Goal: Task Accomplishment & Management: Complete application form

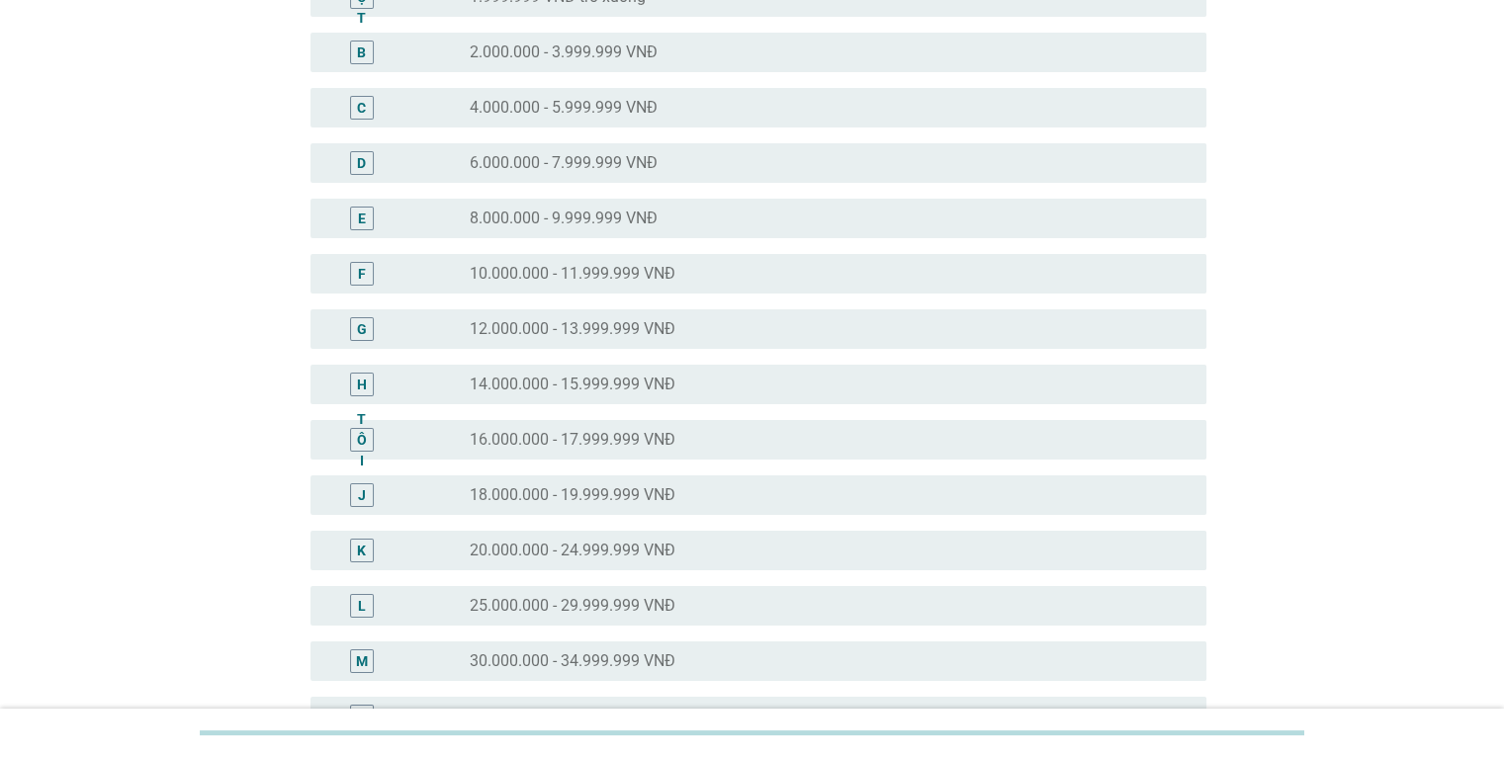
scroll to position [395, 0]
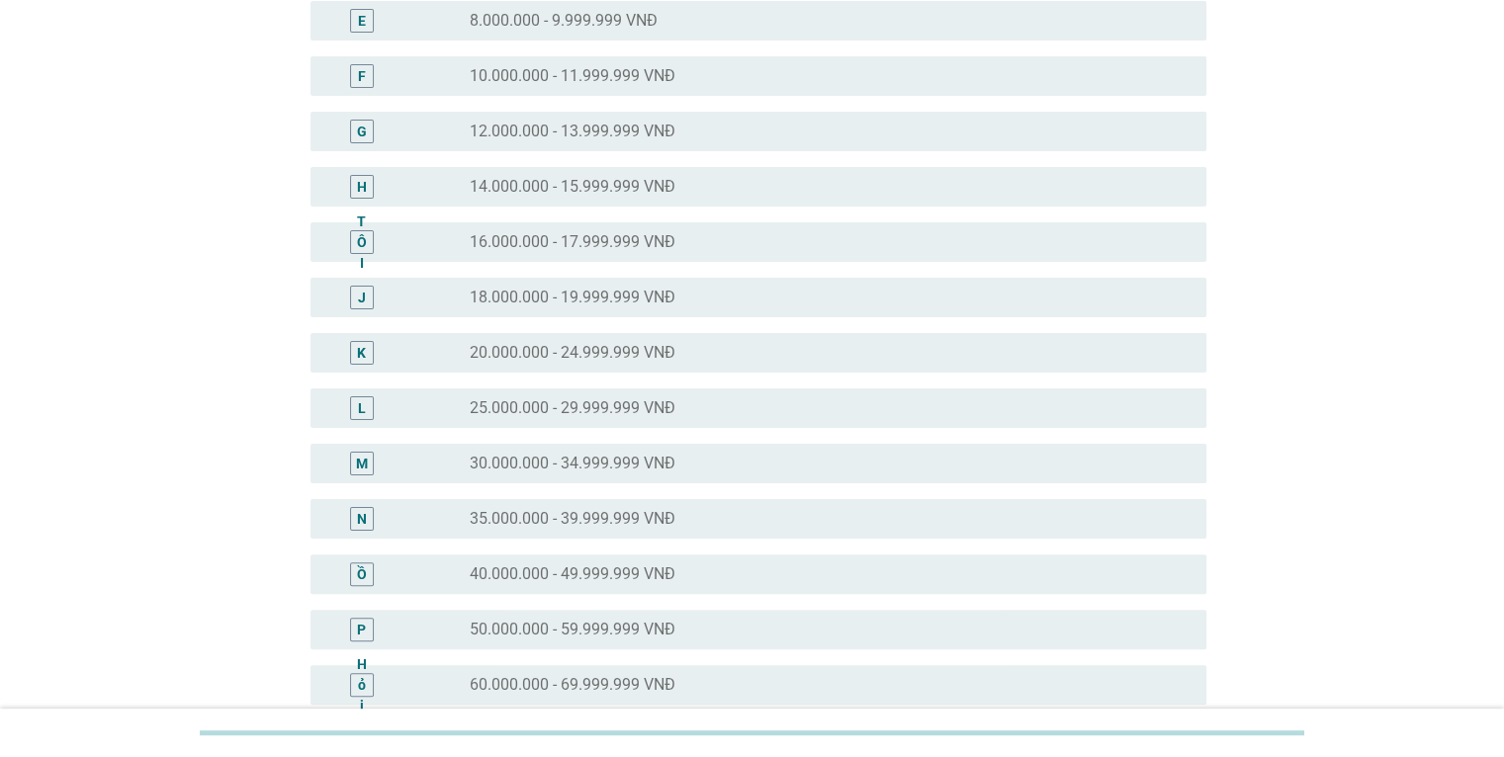
click at [502, 564] on font "40.000.000 - 49.999.999 VNĐ" at bounding box center [573, 573] width 206 height 19
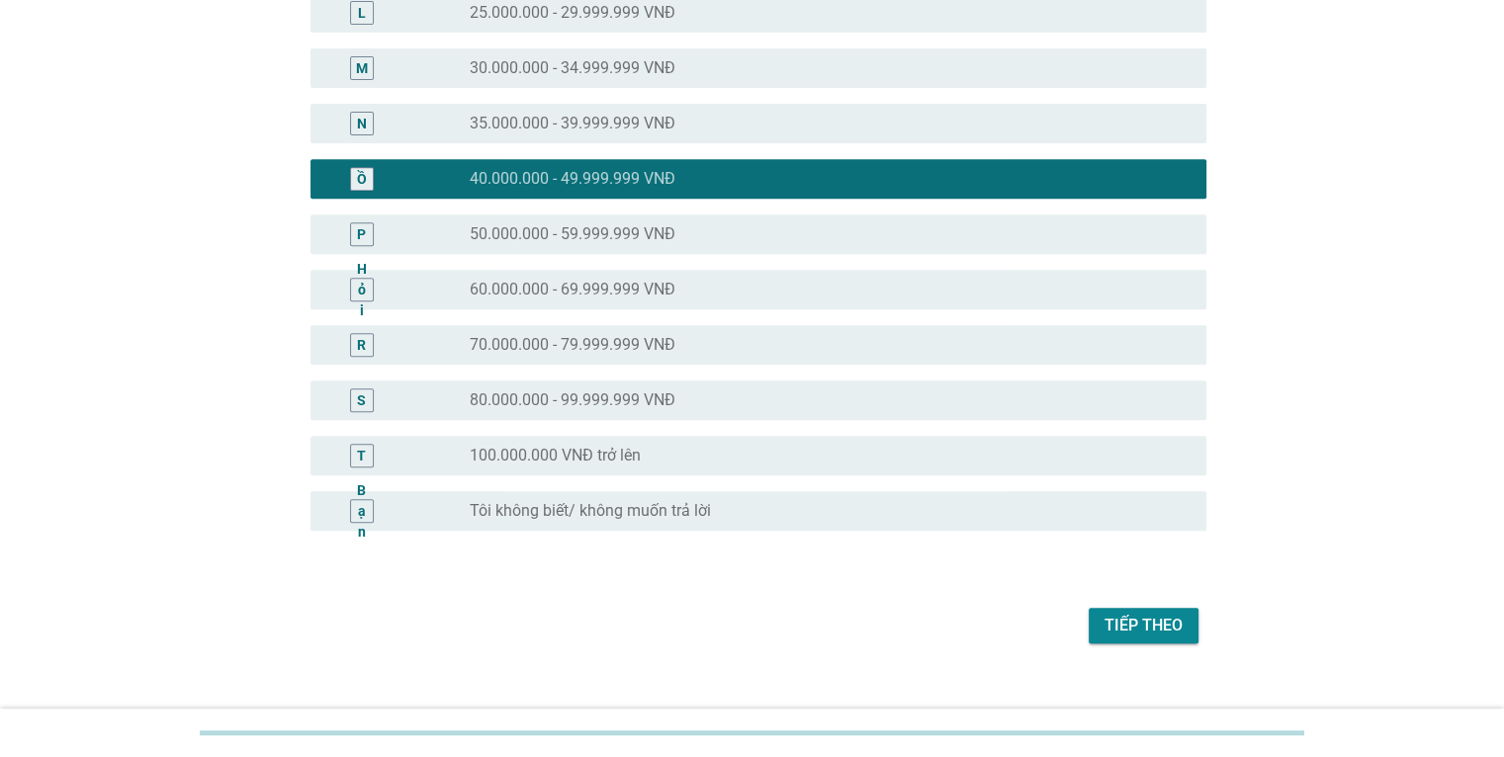
scroll to position [818, 0]
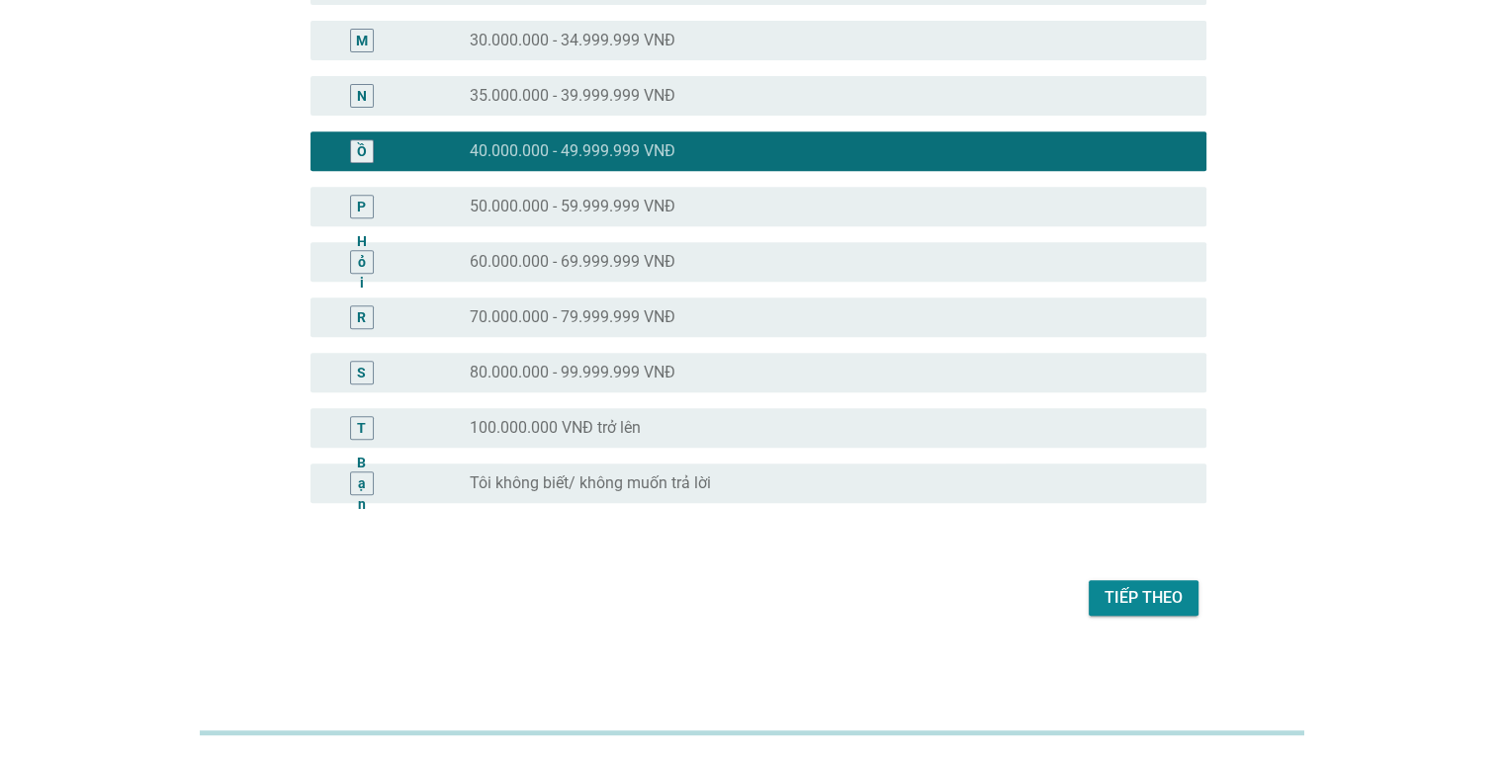
click at [1150, 594] on font "Tiếp theo" at bounding box center [1143, 597] width 78 height 19
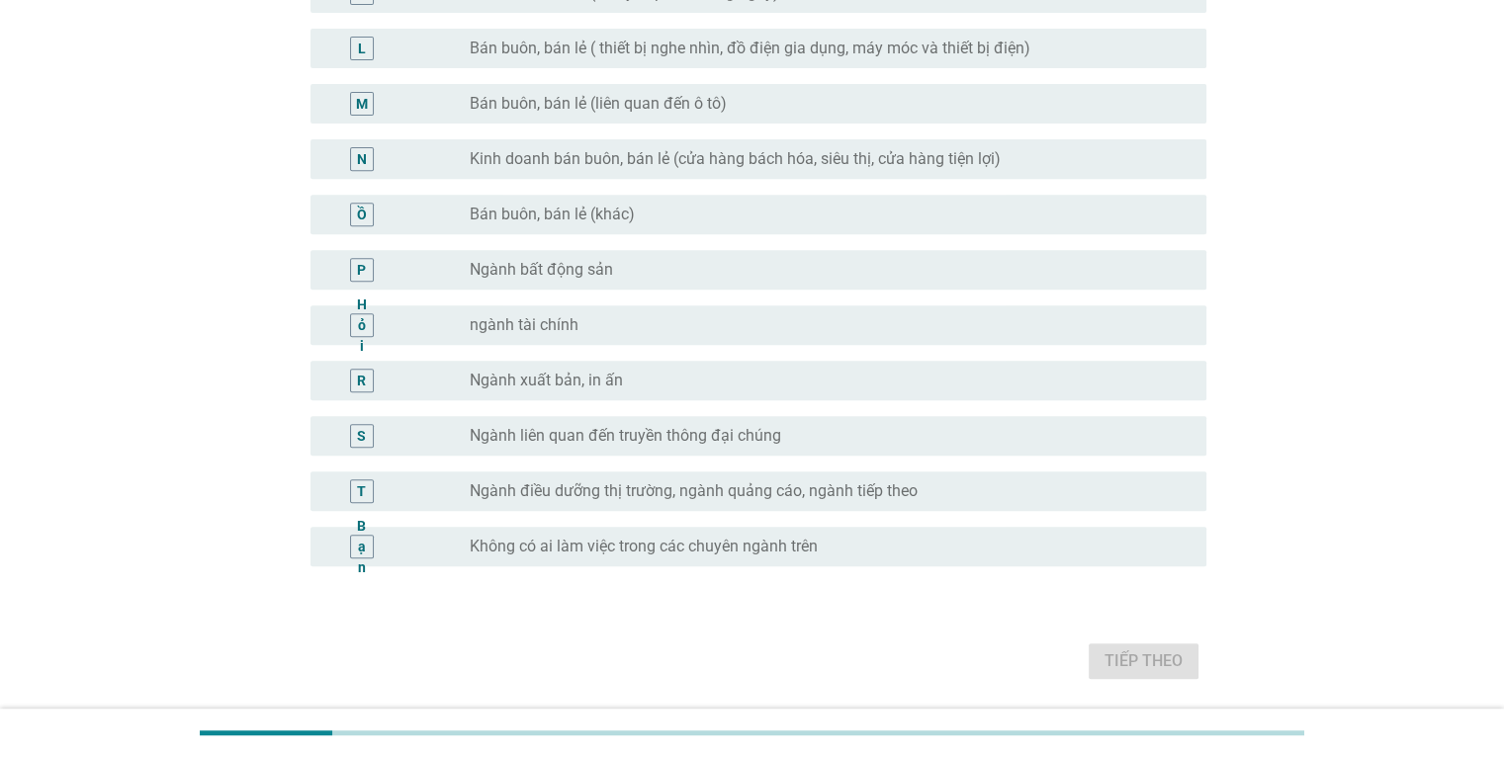
scroll to position [854, 0]
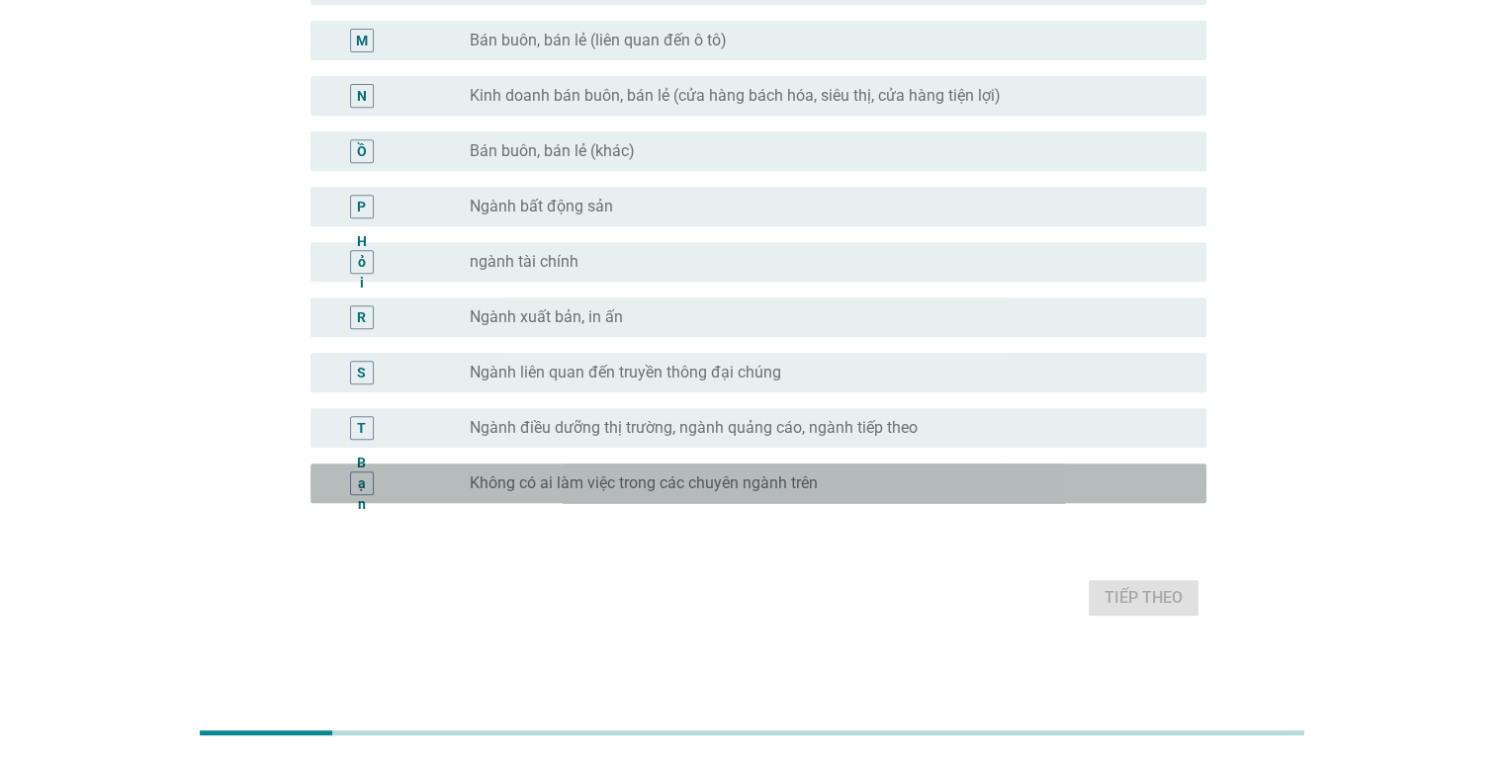
drag, startPoint x: 791, startPoint y: 482, endPoint x: 970, endPoint y: 541, distance: 188.2
click at [791, 482] on font "Không có ai làm việc trong các chuyên ngành trên" at bounding box center [644, 482] width 348 height 19
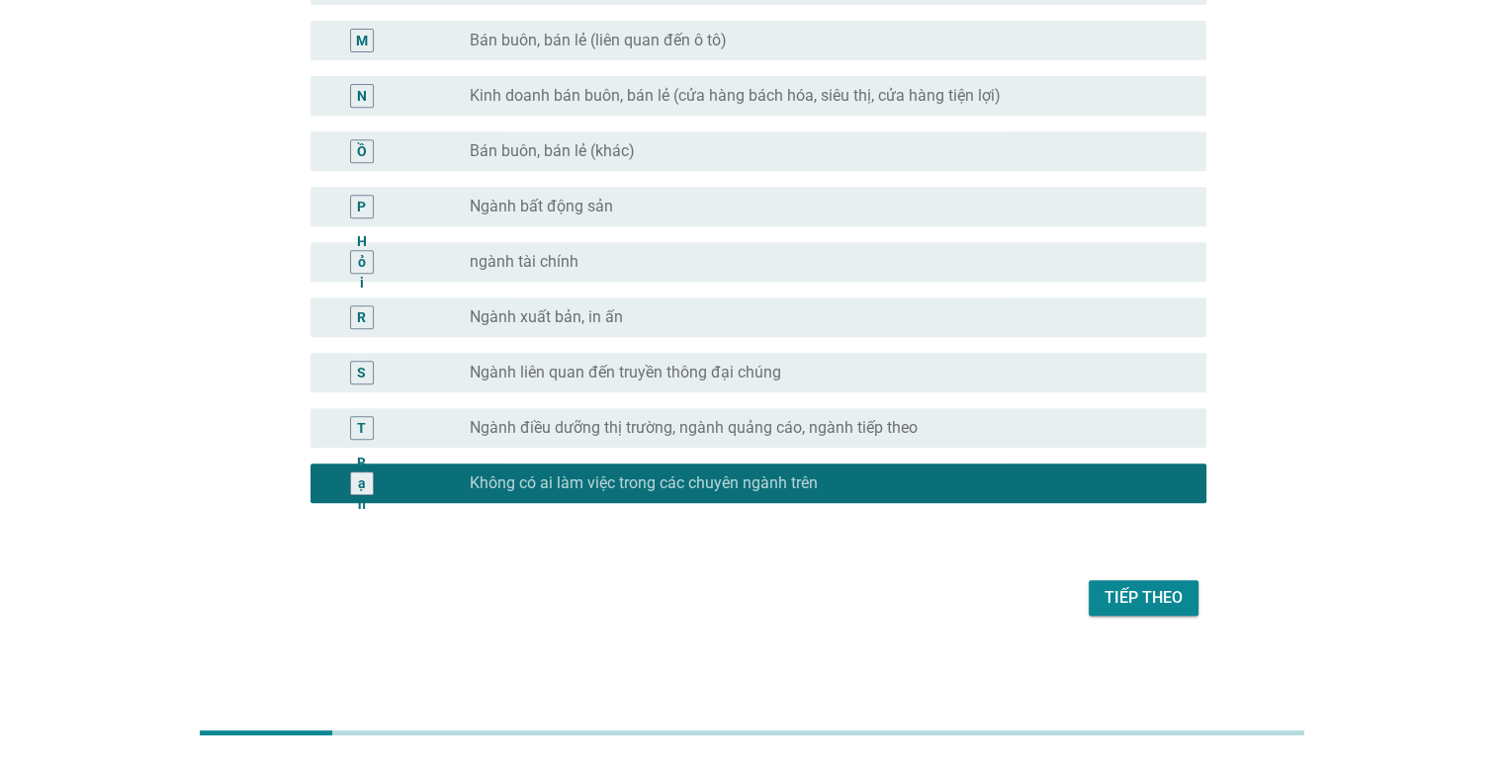
click at [1152, 598] on font "Tiếp theo" at bounding box center [1143, 597] width 78 height 19
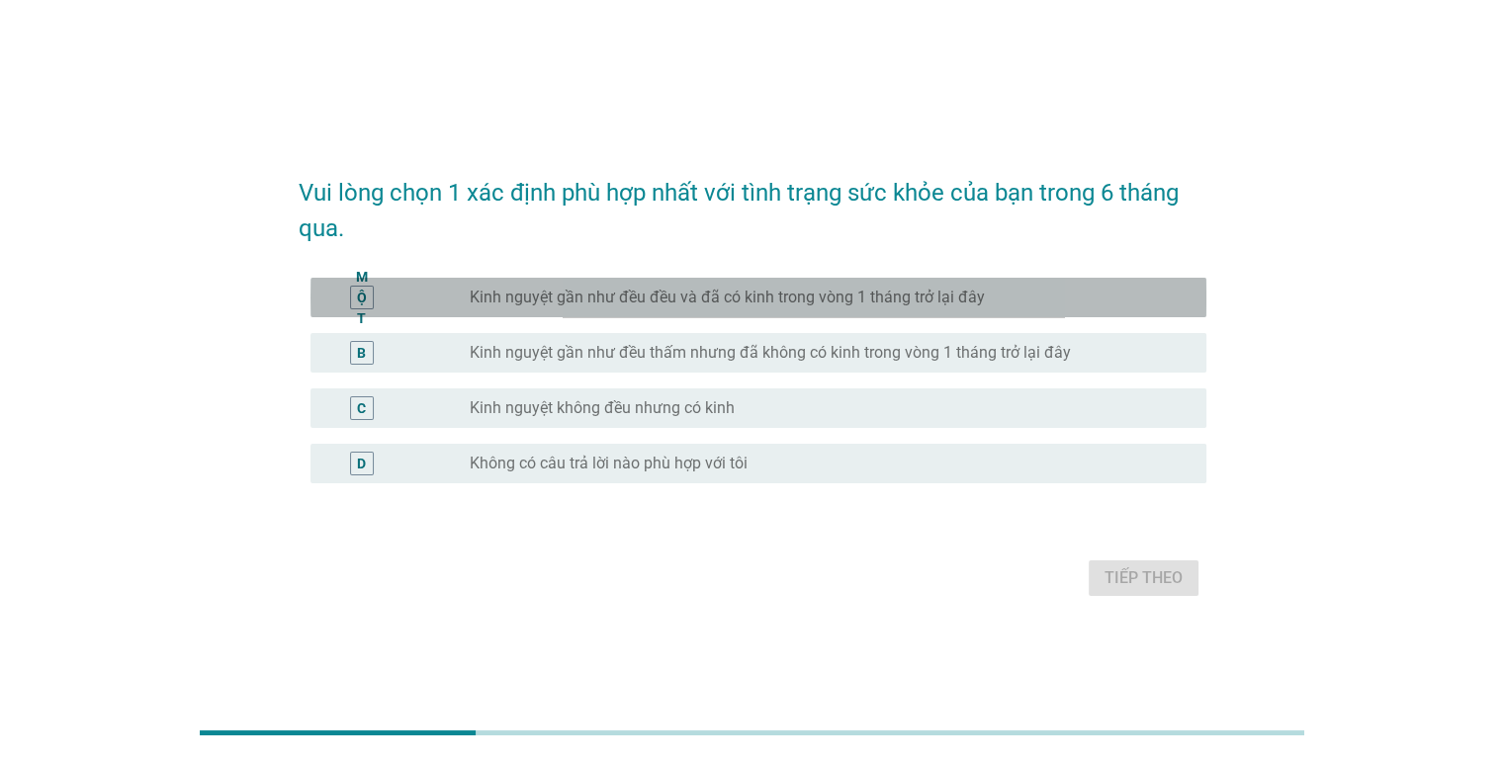
click at [875, 295] on font "Kinh nguyệt gần như đều đều và đã có kinh trong vòng 1 tháng trở lại đây" at bounding box center [727, 297] width 515 height 19
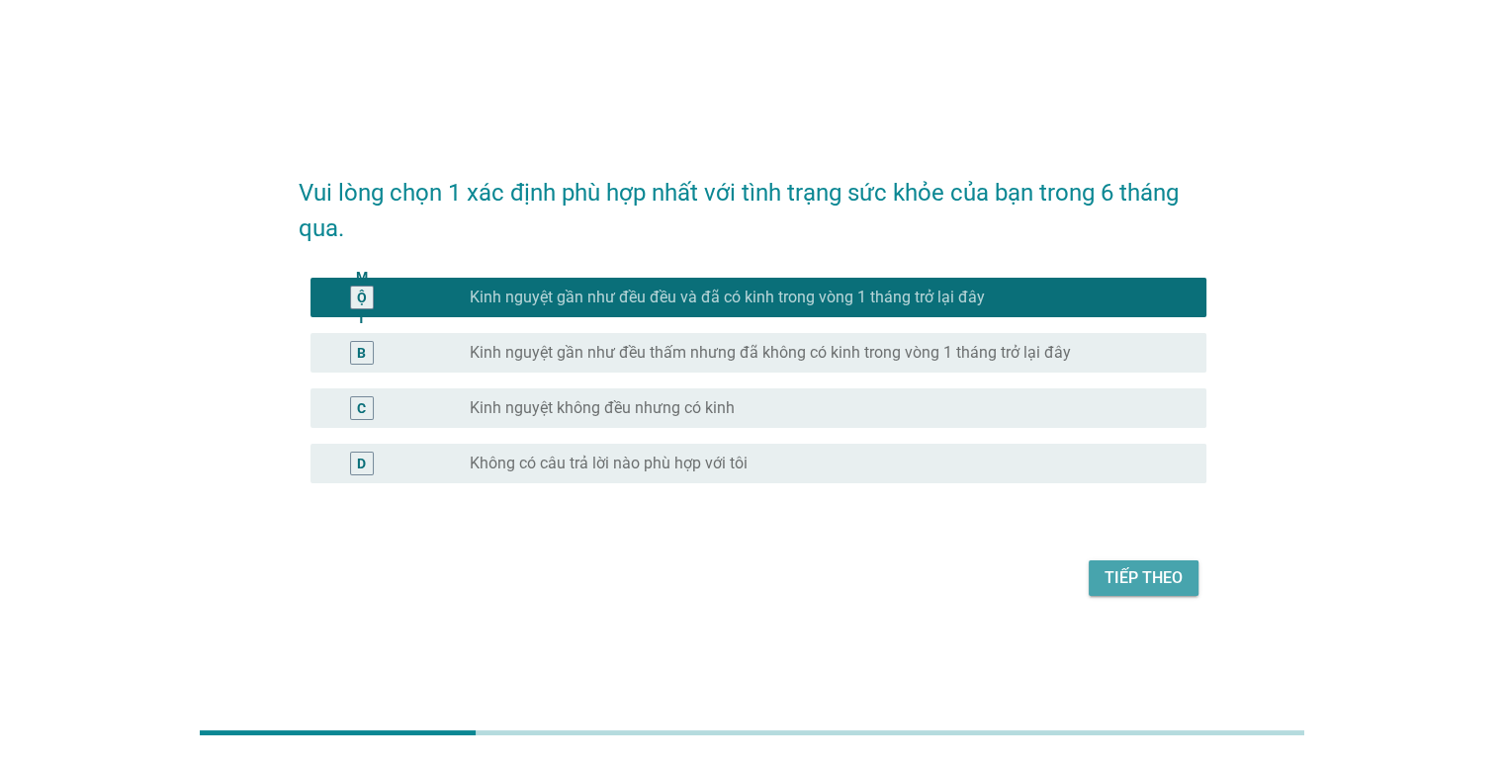
click at [1156, 561] on button "Tiếp theo" at bounding box center [1143, 578] width 110 height 36
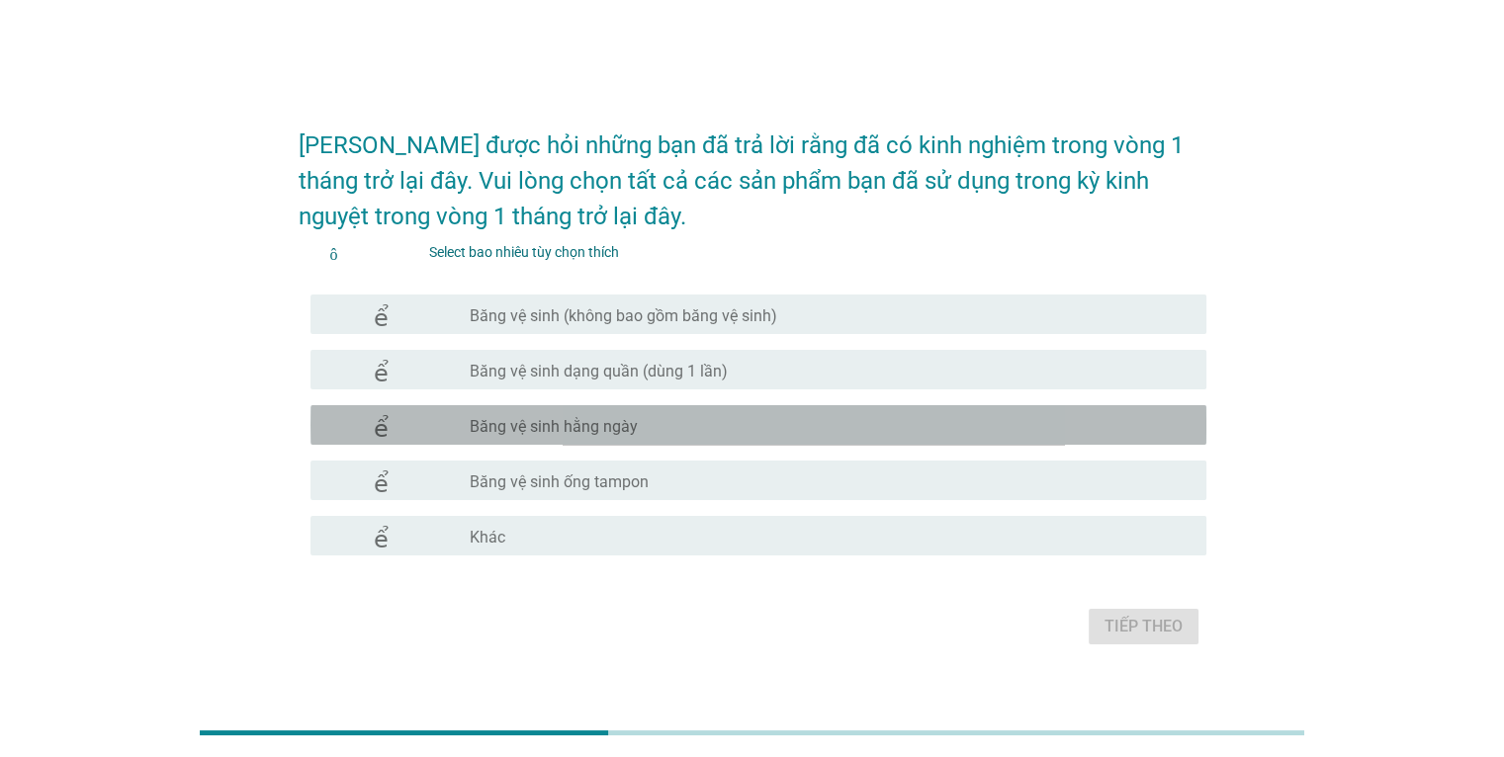
click at [633, 429] on font "Băng vệ sinh hằng ngày" at bounding box center [554, 426] width 168 height 19
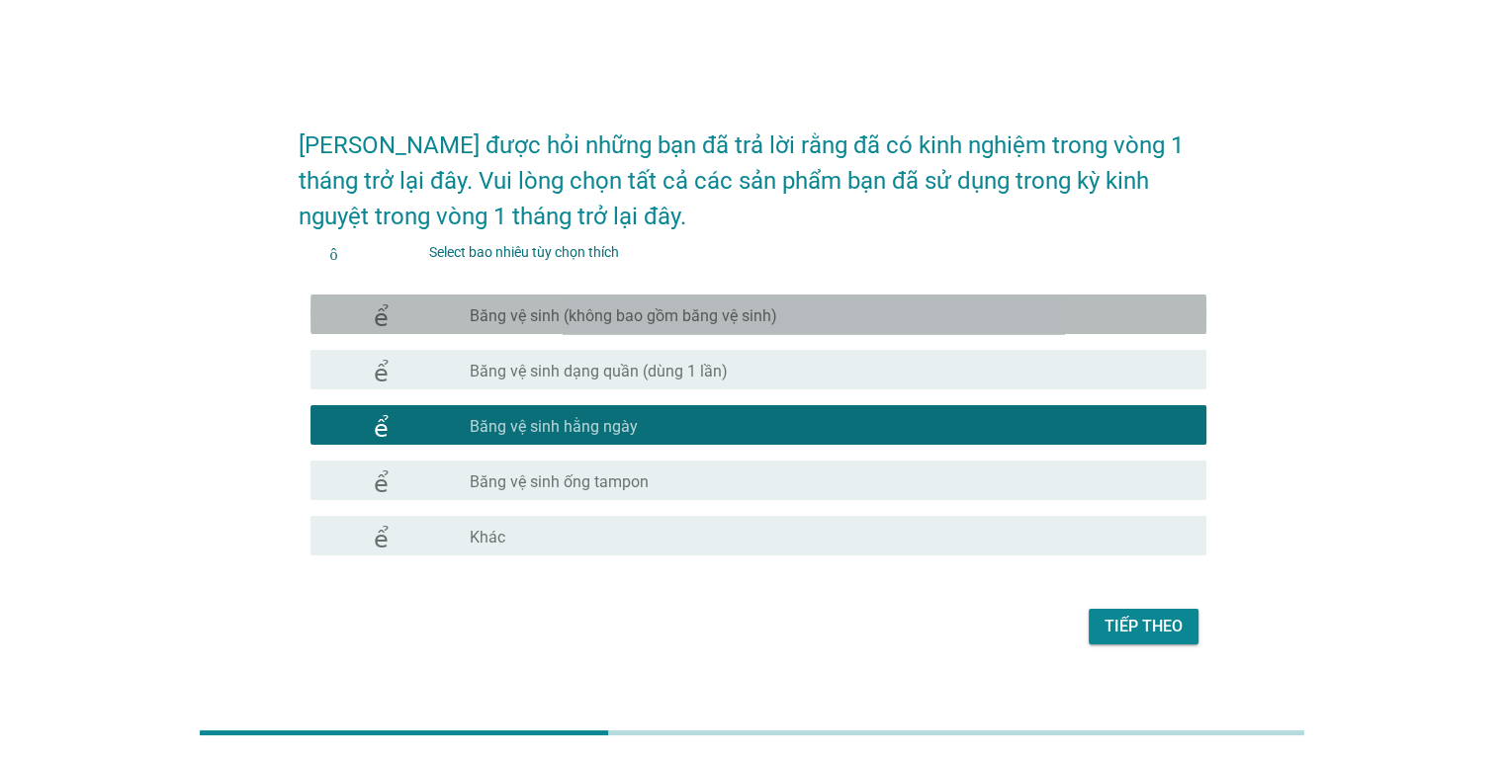
click at [636, 314] on font "Băng vệ sinh (không bao gồm băng vệ sinh)" at bounding box center [623, 315] width 307 height 19
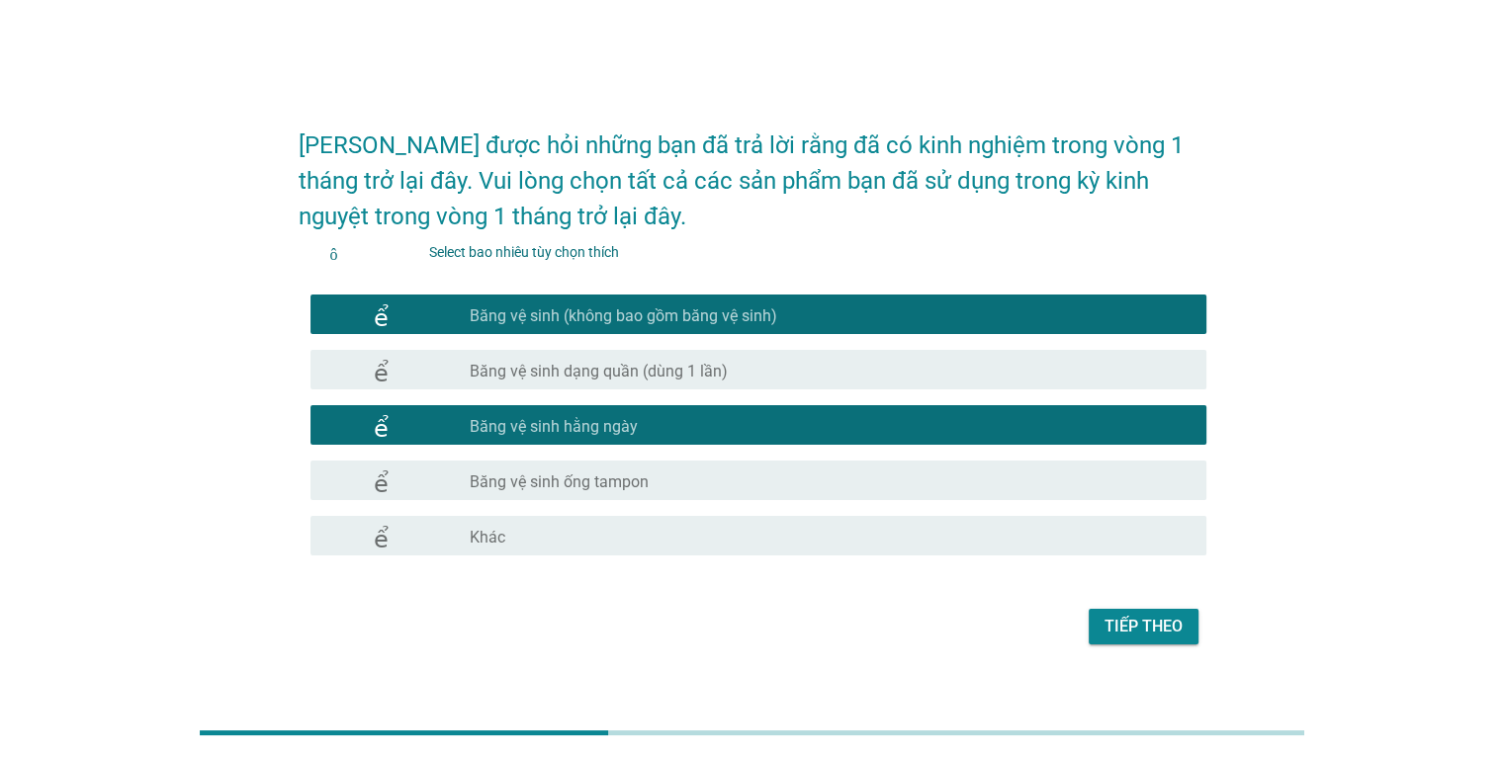
click at [1162, 626] on font "Tiếp theo" at bounding box center [1143, 626] width 78 height 19
